Goal: Complete application form: Complete application form

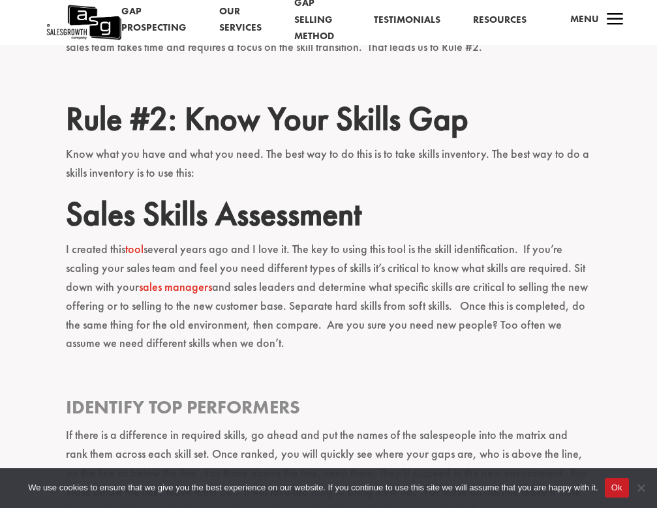
scroll to position [1004, 0]
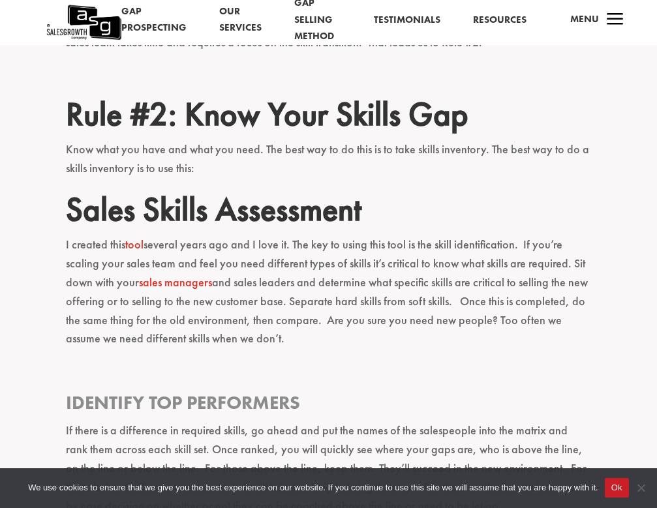
click at [135, 237] on link "tool" at bounding box center [134, 244] width 18 height 15
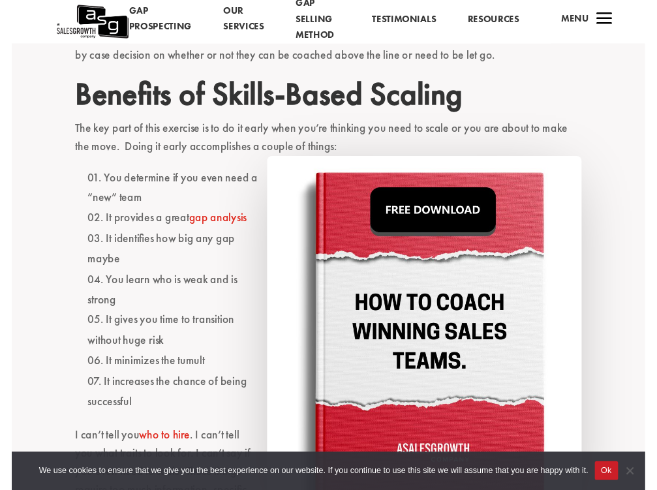
scroll to position [1453, 0]
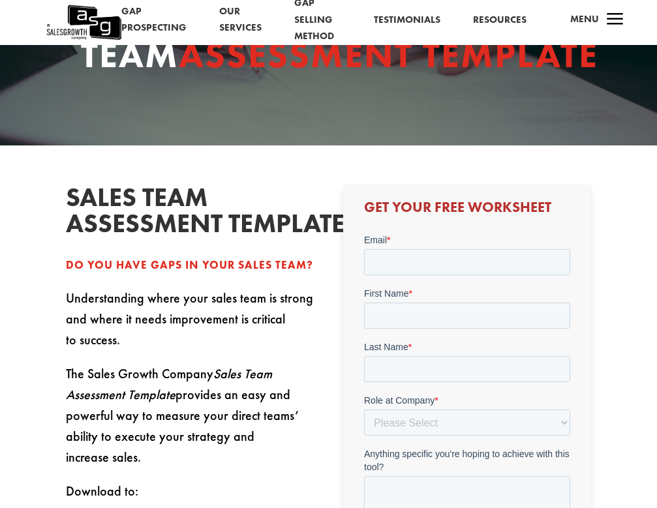
scroll to position [117, 0]
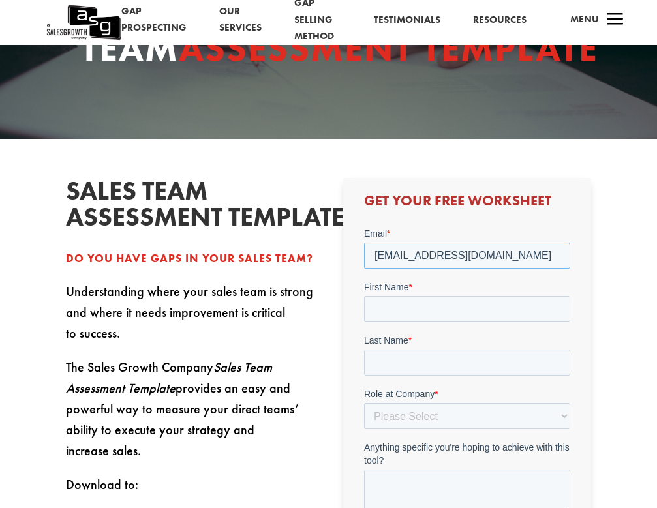
type input "radeshg@gmail.com"
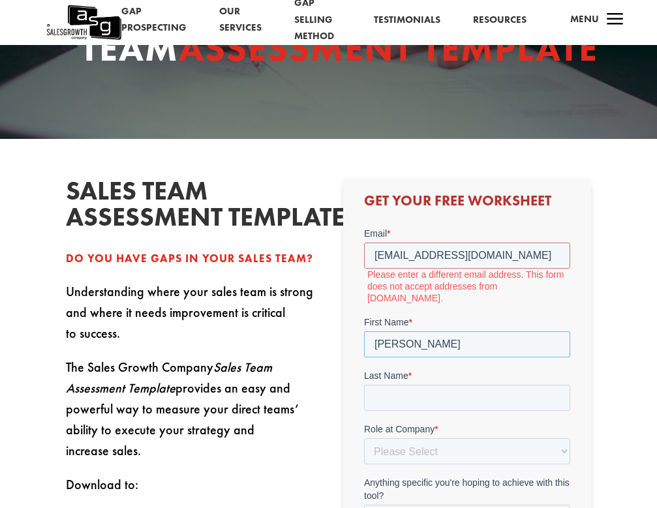
type input "Radesh"
type input "Ganeshkumar"
select select "C-Level (CRO, CSO, etc)"
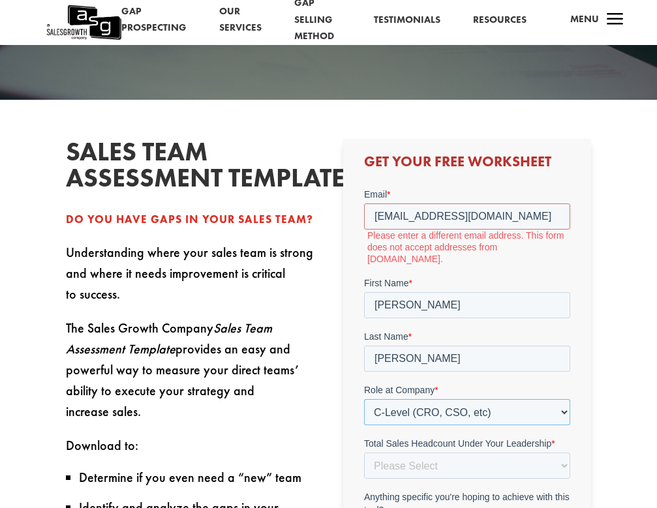
scroll to position [192, 0]
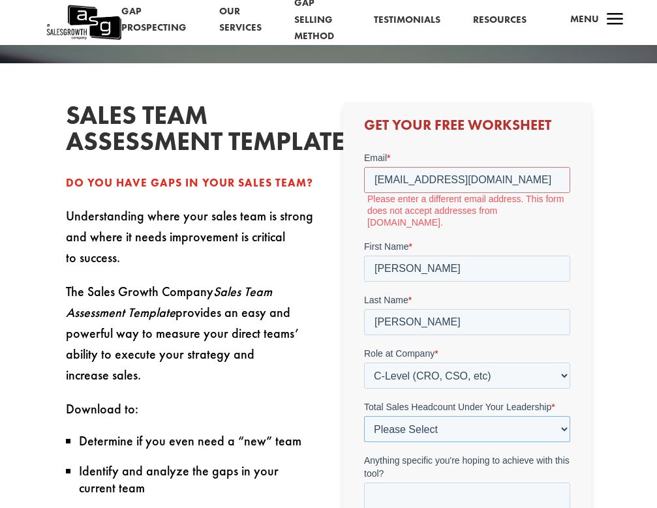
select select "1-9"
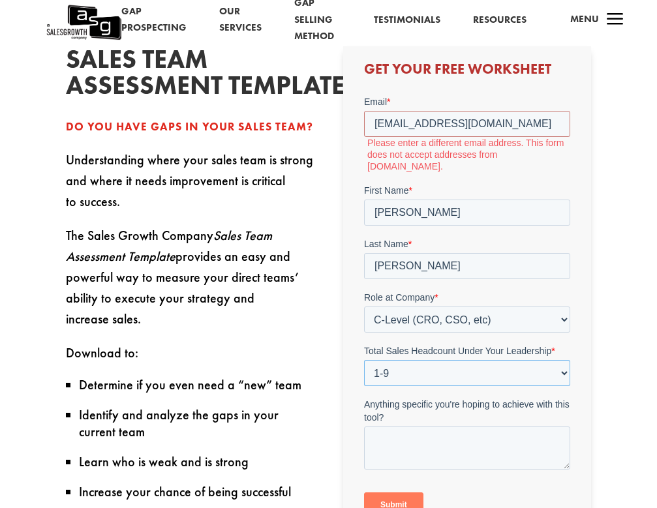
scroll to position [279, 0]
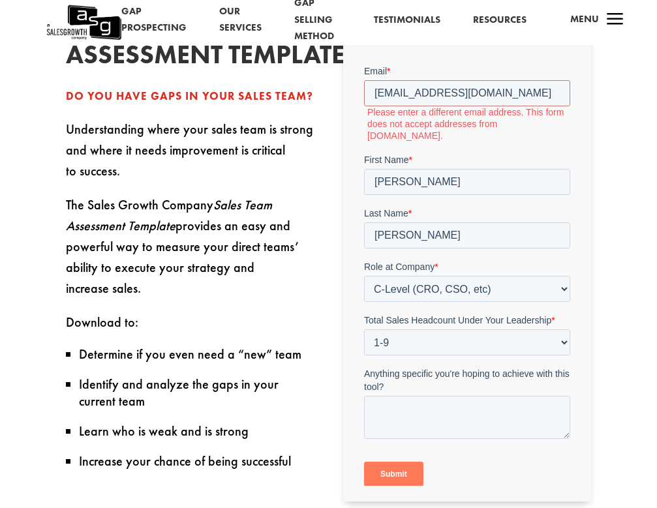
click at [385, 461] on input "Submit" at bounding box center [392, 473] width 59 height 25
click at [411, 93] on input "radeshg@gmail.com" at bounding box center [466, 93] width 206 height 26
drag, startPoint x: 493, startPoint y: 93, endPoint x: 366, endPoint y: 93, distance: 127.1
click at [366, 93] on input "radeshg@gmail.com" at bounding box center [466, 93] width 206 height 26
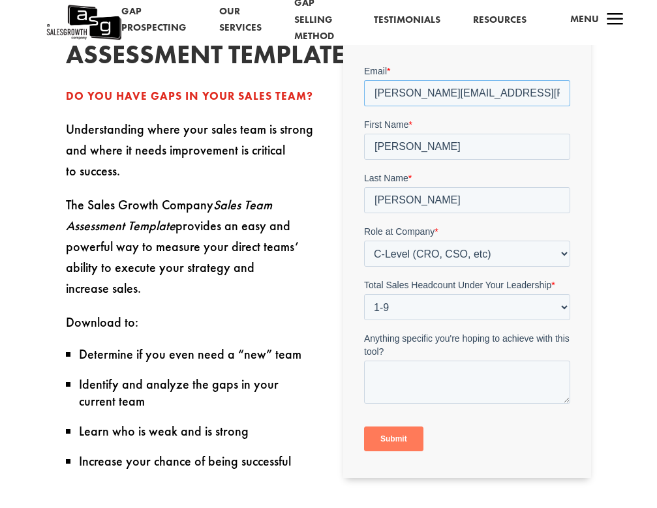
type input "radesh.ganeshkumar@dotdata.com"
click at [393, 438] on input "Submit" at bounding box center [392, 438] width 59 height 25
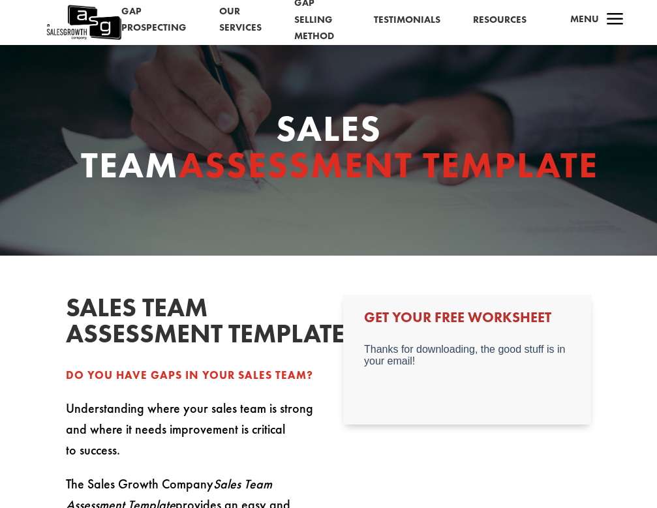
scroll to position [0, 0]
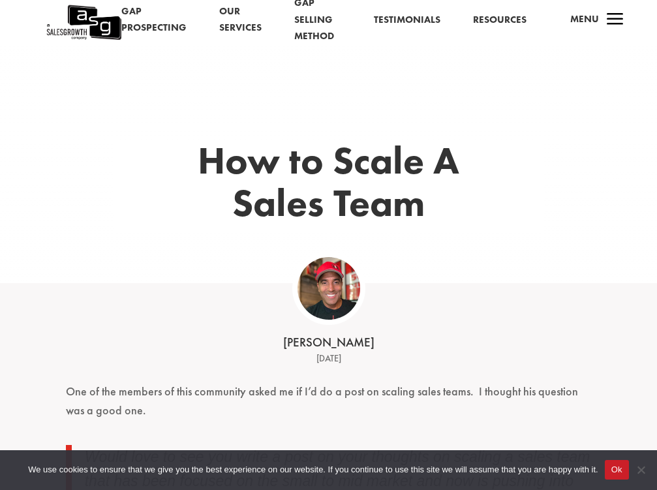
click at [156, 312] on div "Keenan May 1, 2024" at bounding box center [328, 324] width 404 height 83
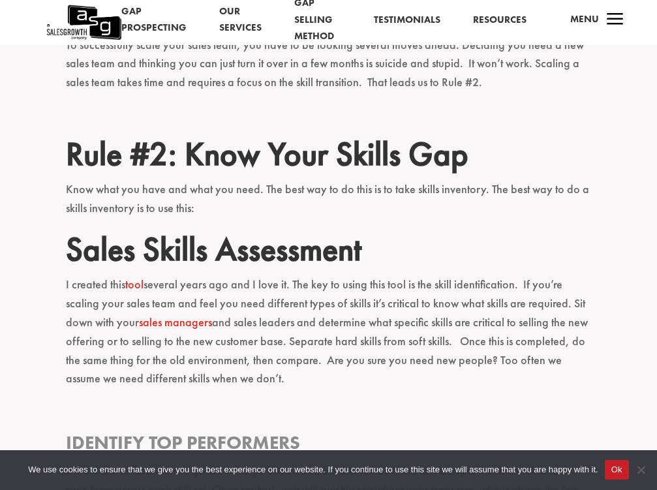
scroll to position [965, 0]
click at [135, 276] on link "tool" at bounding box center [134, 283] width 18 height 15
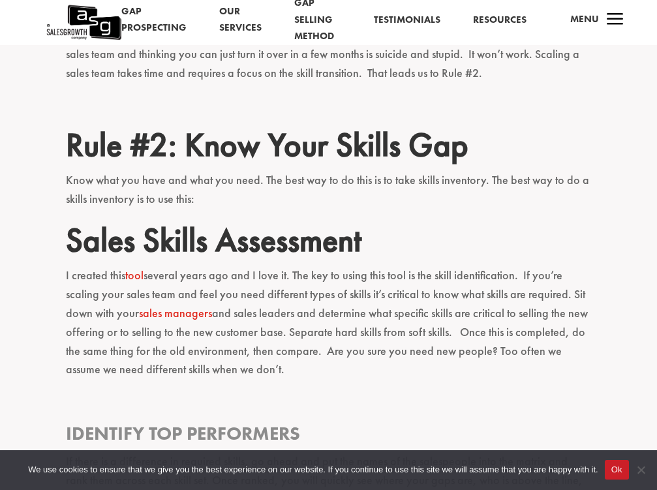
scroll to position [975, 0]
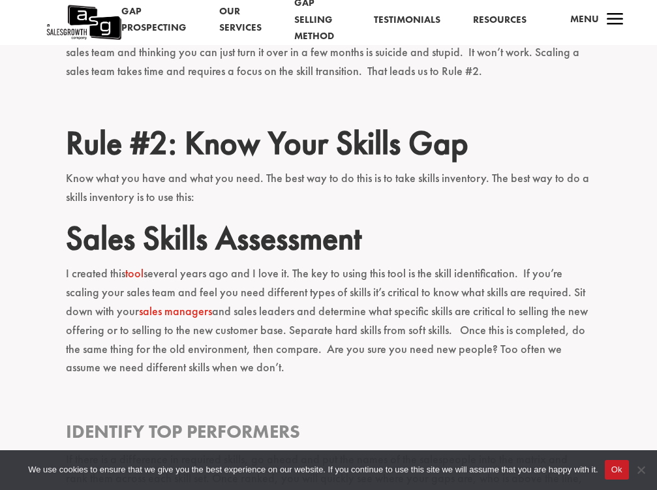
click at [184, 303] on link "sales managers" at bounding box center [175, 310] width 73 height 15
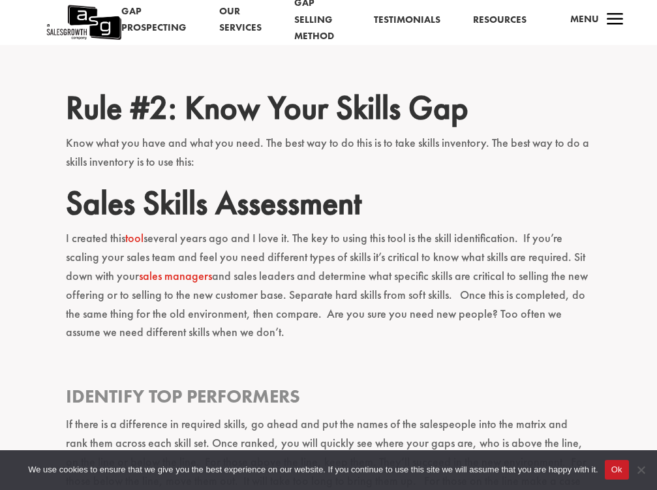
scroll to position [1020, 0]
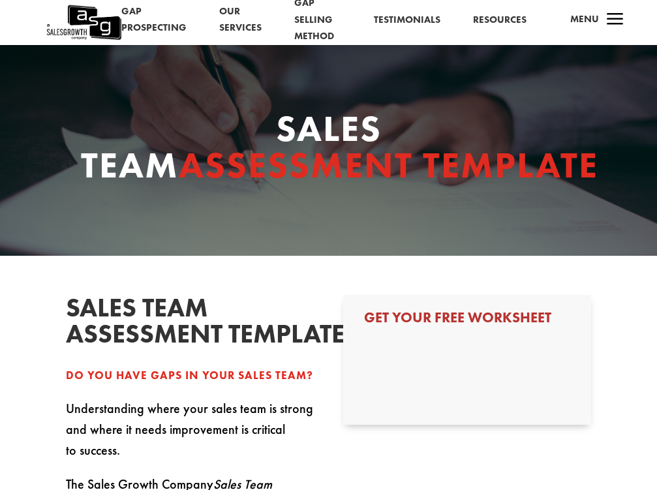
select select "C-Level (CRO, CSO, etc)"
select select "1-9"
